Goal: Transaction & Acquisition: Book appointment/travel/reservation

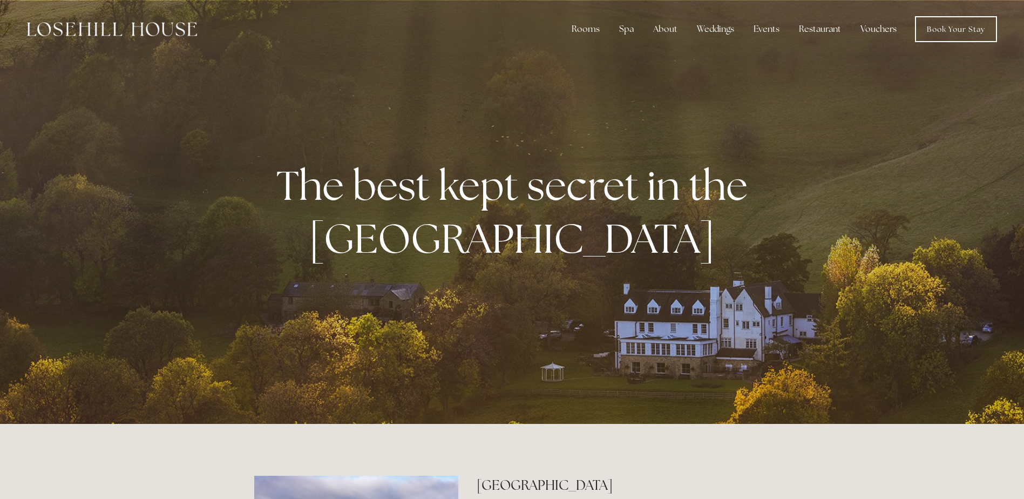
click at [884, 29] on link "Vouchers" at bounding box center [878, 29] width 53 height 22
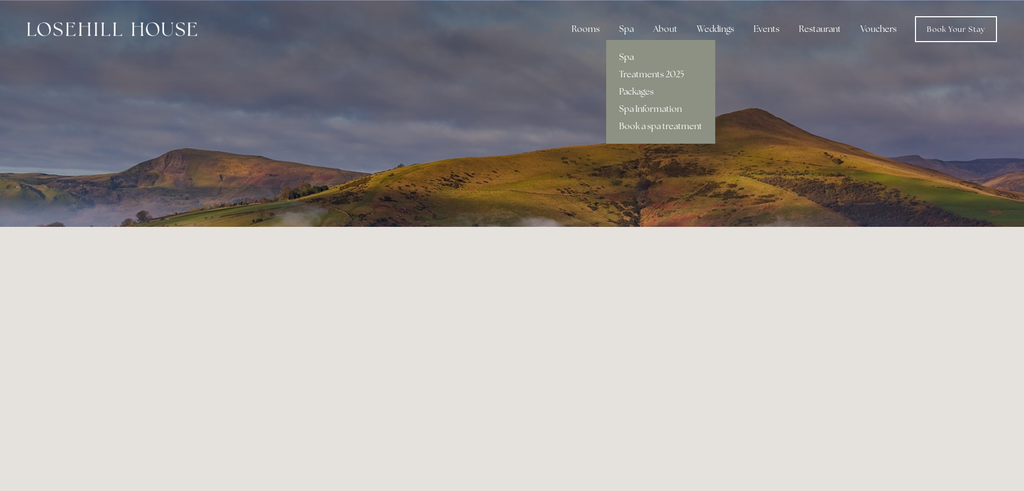
click at [630, 49] on link "Spa" at bounding box center [660, 57] width 109 height 17
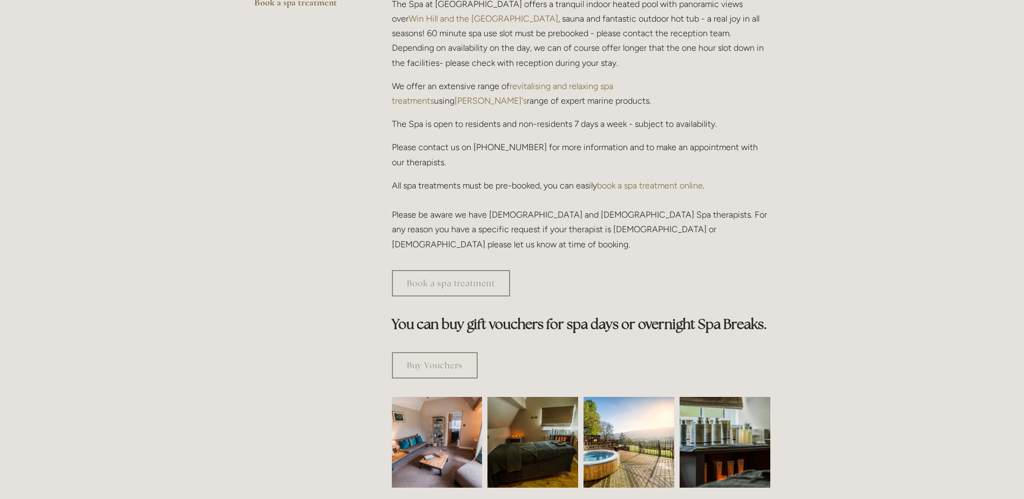
scroll to position [378, 0]
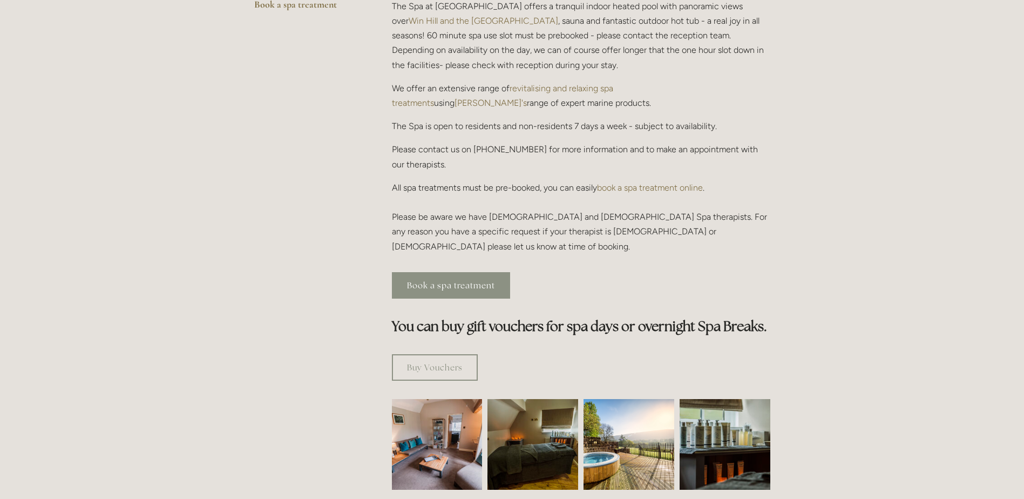
click at [487, 272] on link "Book a spa treatment" at bounding box center [451, 285] width 118 height 26
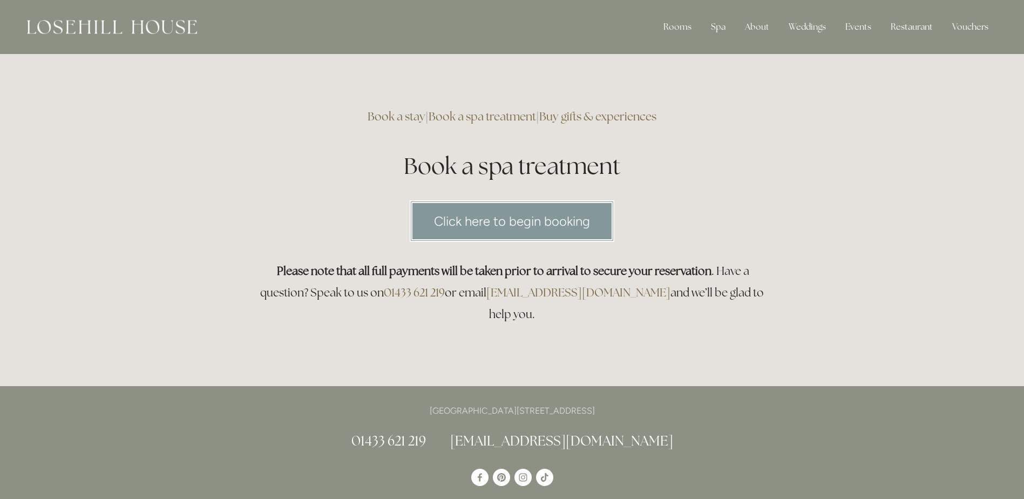
click at [571, 227] on link "Click here to begin booking" at bounding box center [512, 221] width 205 height 42
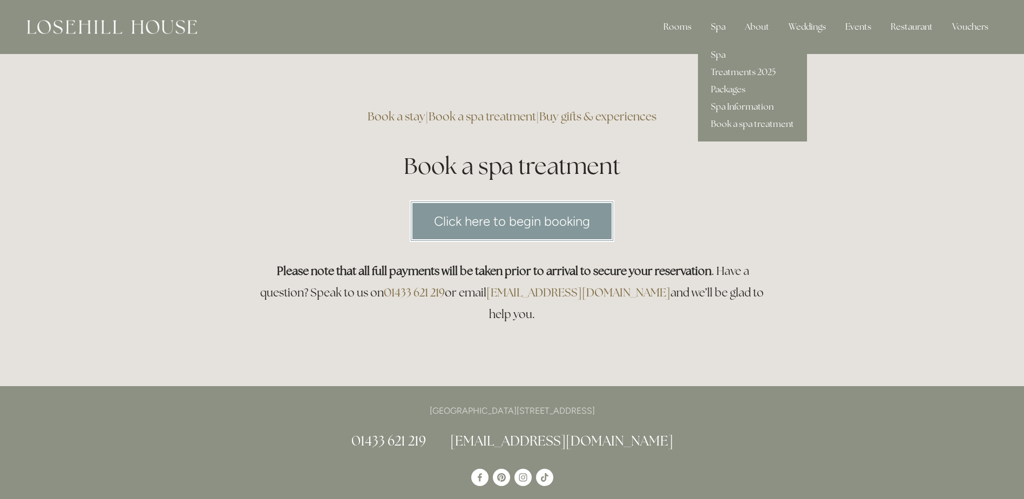
click at [722, 24] on div "Spa" at bounding box center [718, 27] width 32 height 22
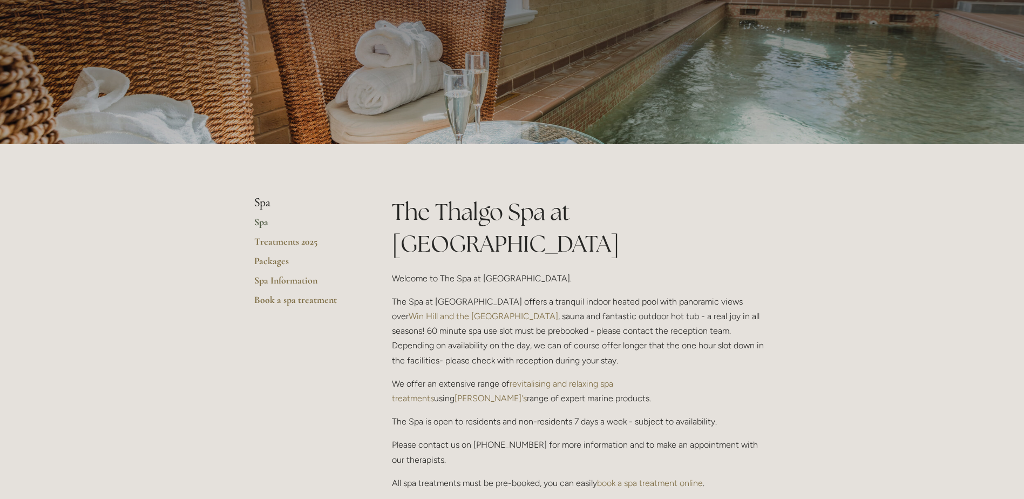
scroll to position [216, 0]
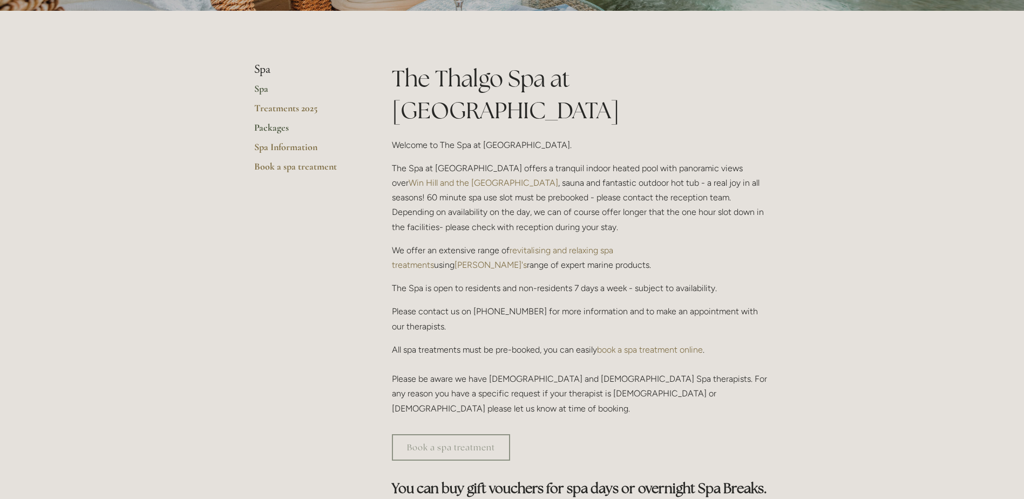
click at [270, 128] on link "Packages" at bounding box center [305, 130] width 103 height 19
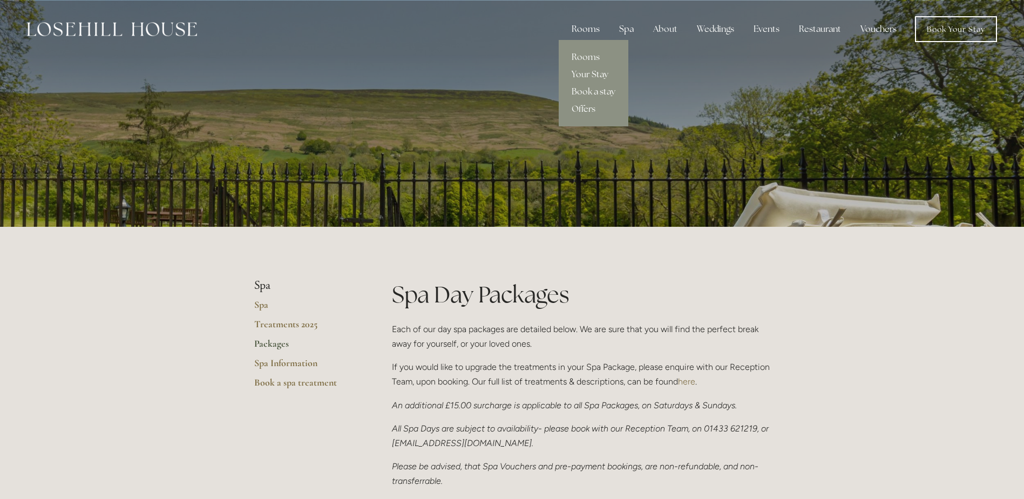
click at [583, 28] on div "Rooms" at bounding box center [585, 29] width 45 height 22
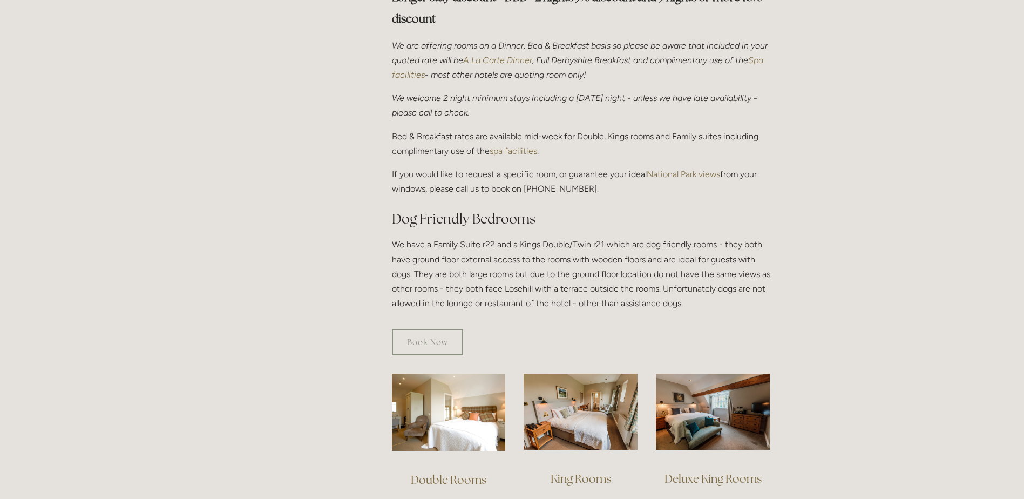
scroll to position [540, 0]
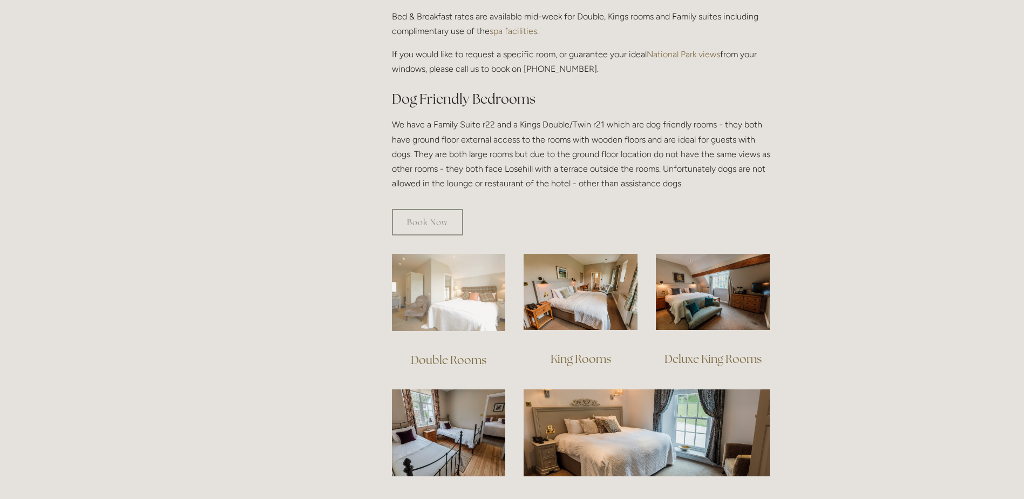
click at [469, 283] on img at bounding box center [449, 292] width 114 height 77
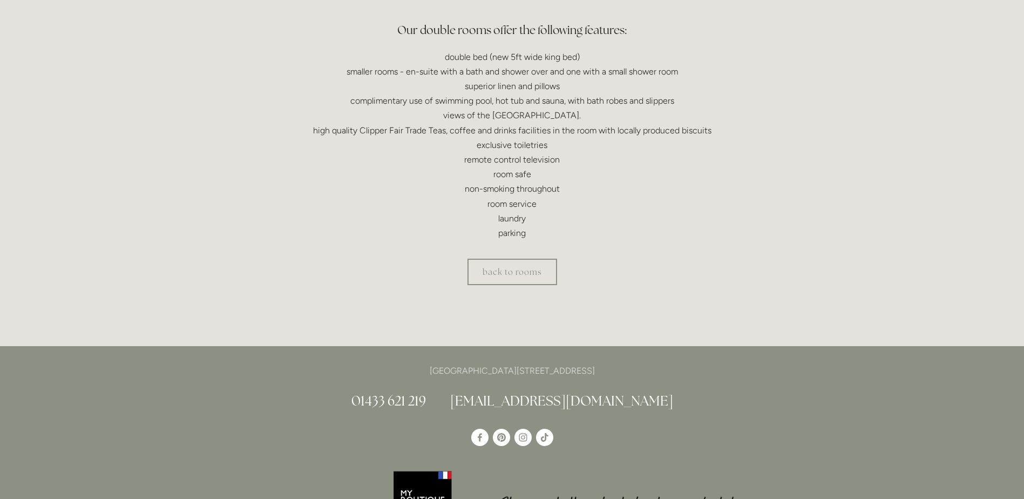
scroll to position [162, 0]
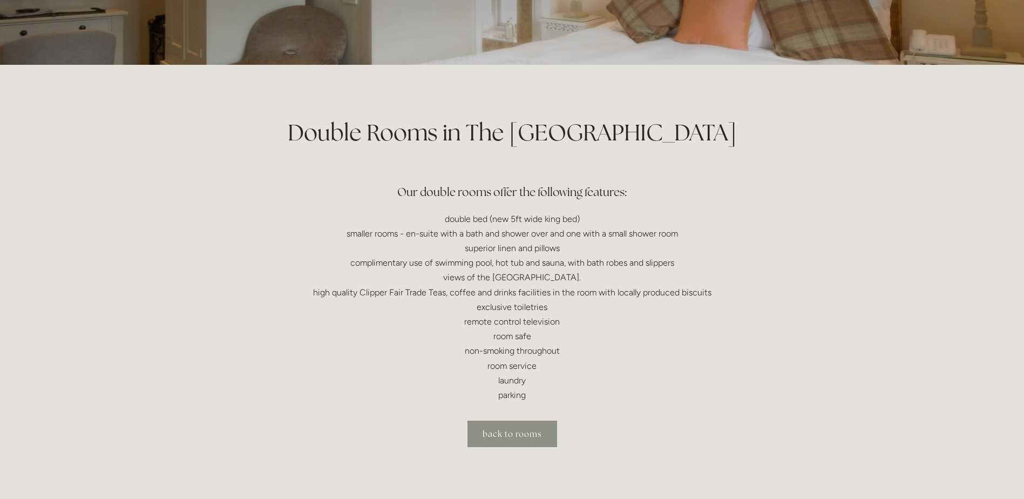
click at [518, 422] on link "back to rooms" at bounding box center [512, 433] width 90 height 26
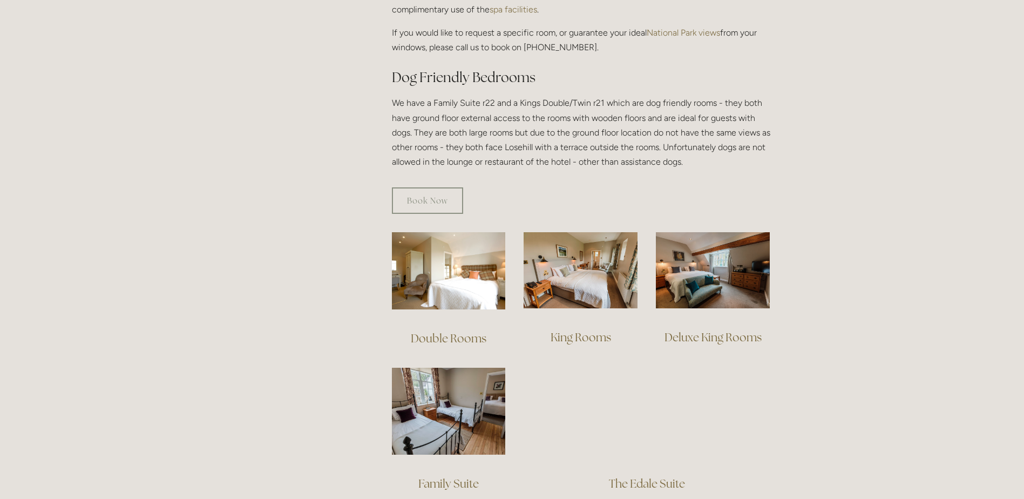
scroll to position [594, 0]
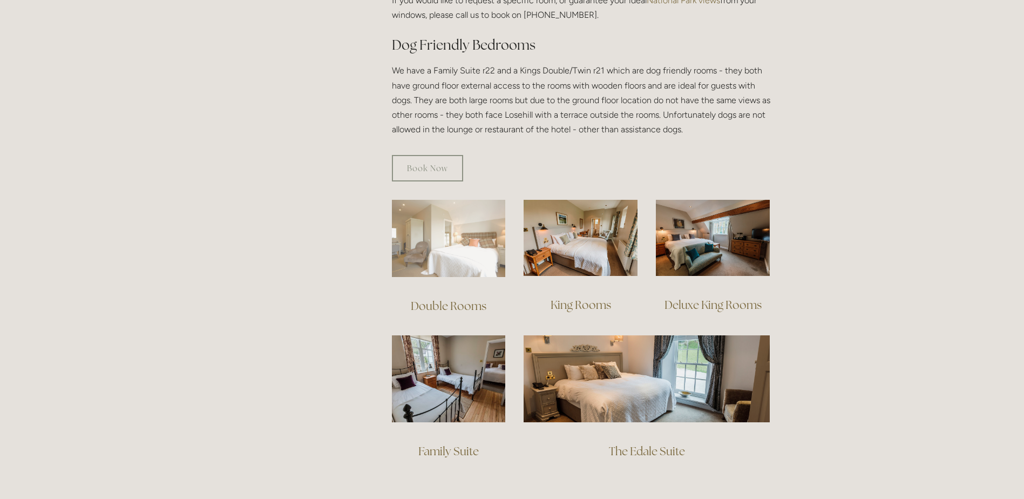
click at [449, 200] on img at bounding box center [449, 238] width 114 height 77
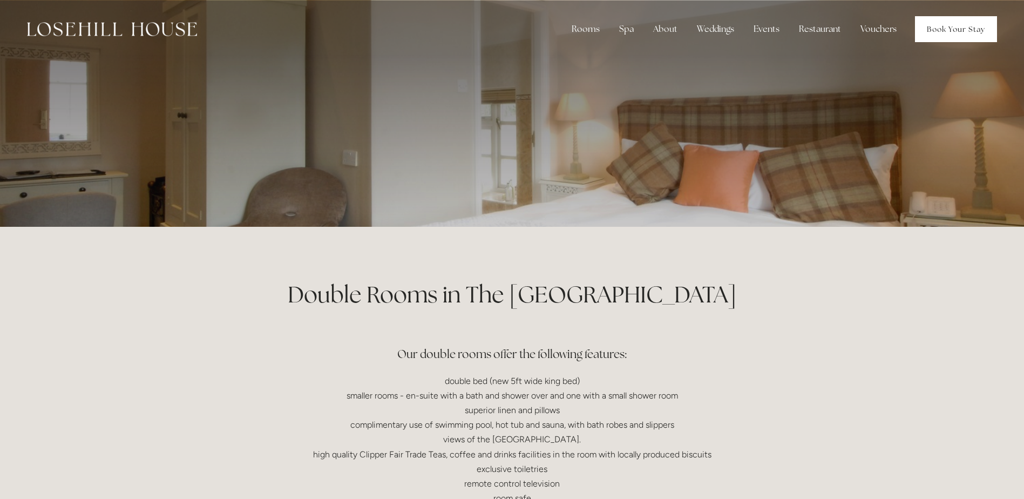
click at [937, 28] on link "Book Your Stay" at bounding box center [956, 29] width 82 height 26
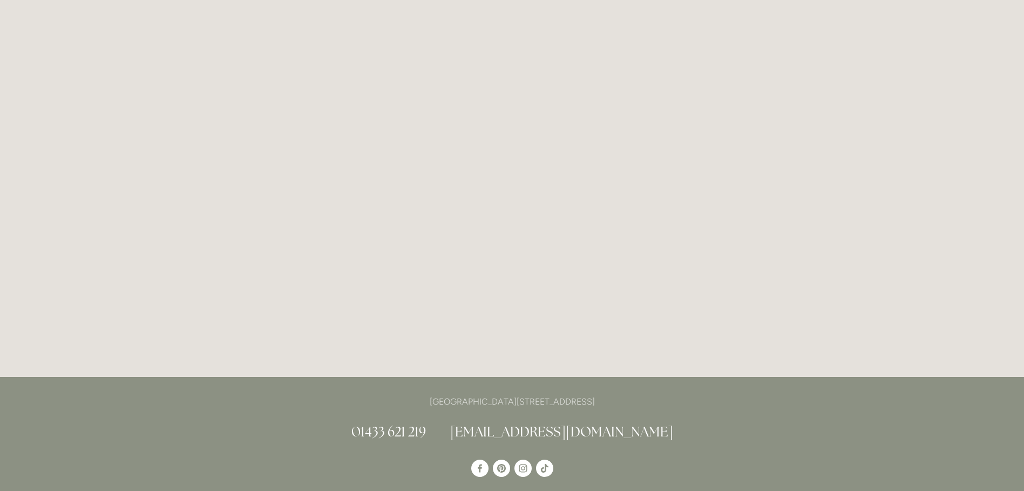
scroll to position [2488, 0]
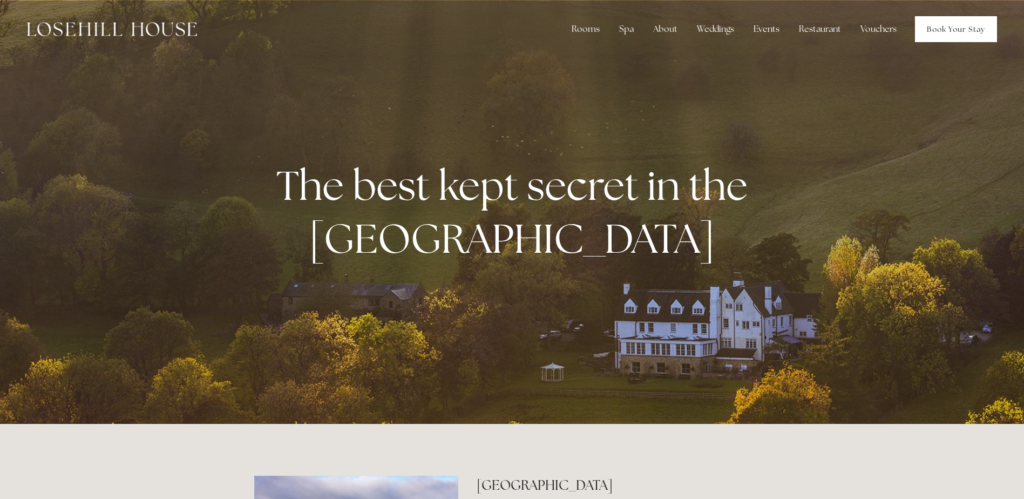
click at [948, 30] on link "Book Your Stay" at bounding box center [956, 29] width 82 height 26
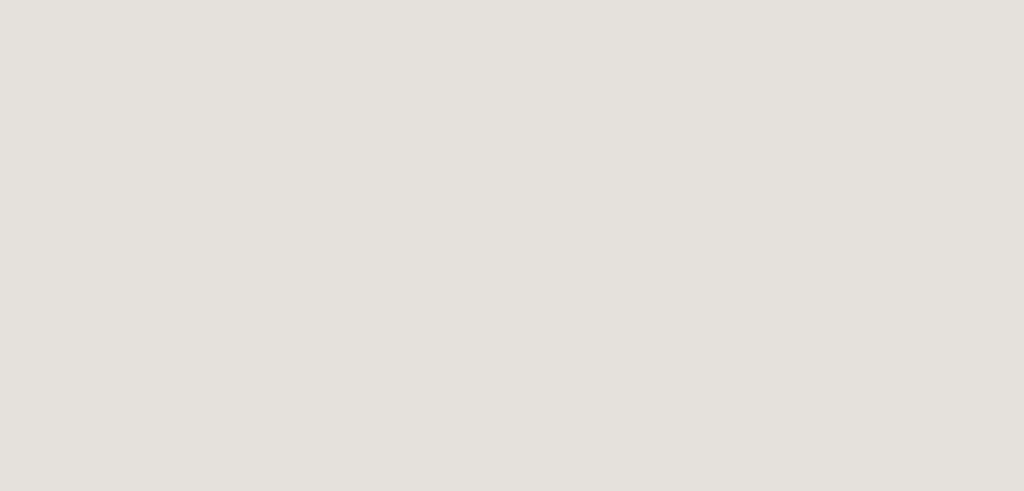
scroll to position [2164, 0]
